Goal: Task Accomplishment & Management: Use online tool/utility

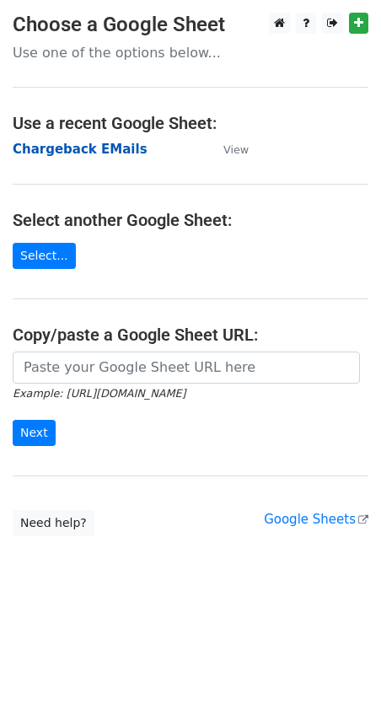
click at [103, 145] on strong "Chargeback EMails" at bounding box center [80, 149] width 135 height 15
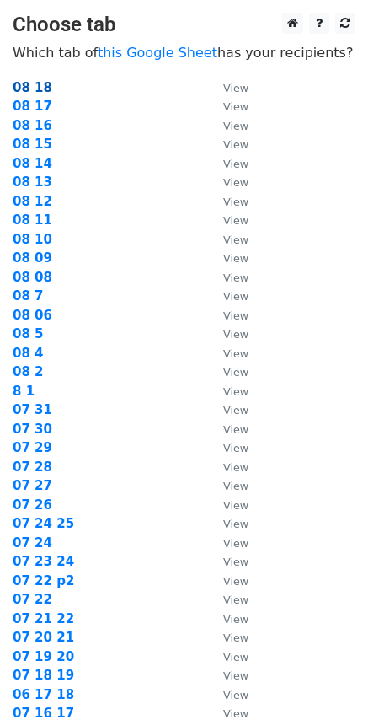
click at [19, 88] on strong "08 18" at bounding box center [33, 87] width 40 height 15
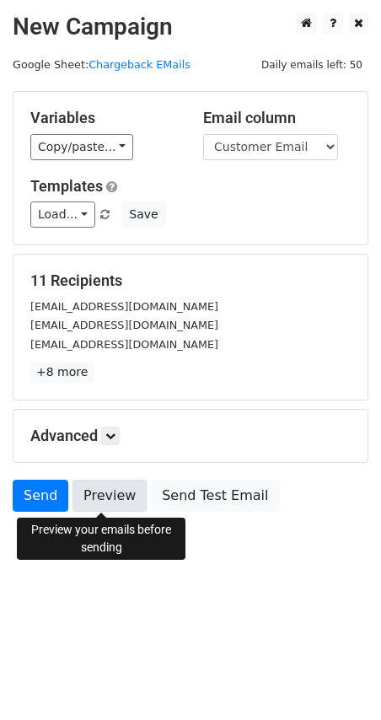
click at [110, 488] on link "Preview" at bounding box center [109, 496] width 74 height 32
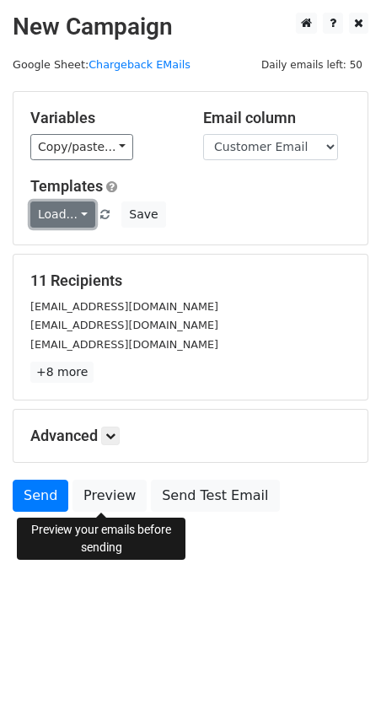
click at [73, 208] on link "Load..." at bounding box center [62, 214] width 65 height 26
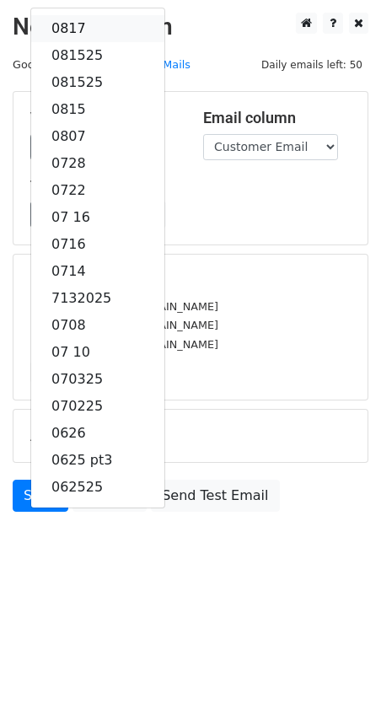
click at [77, 35] on link "0817" at bounding box center [97, 28] width 133 height 27
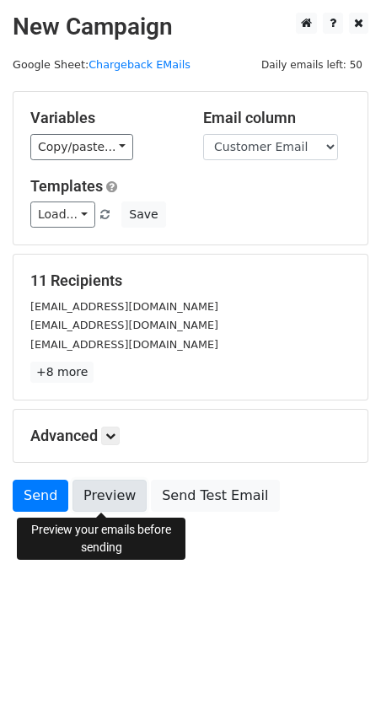
click at [99, 496] on link "Preview" at bounding box center [109, 496] width 74 height 32
